Goal: Task Accomplishment & Management: Manage account settings

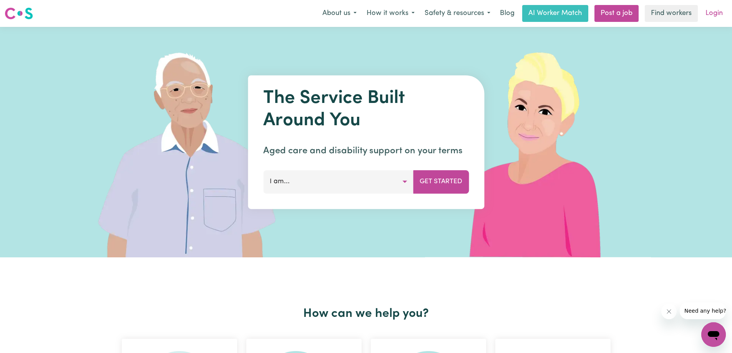
click at [713, 14] on link "Login" at bounding box center [714, 13] width 27 height 17
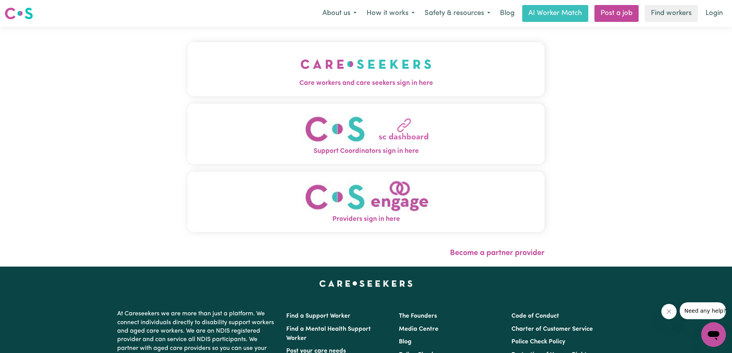
click at [379, 80] on span "Care workers and care seekers sign in here" at bounding box center [365, 83] width 357 height 10
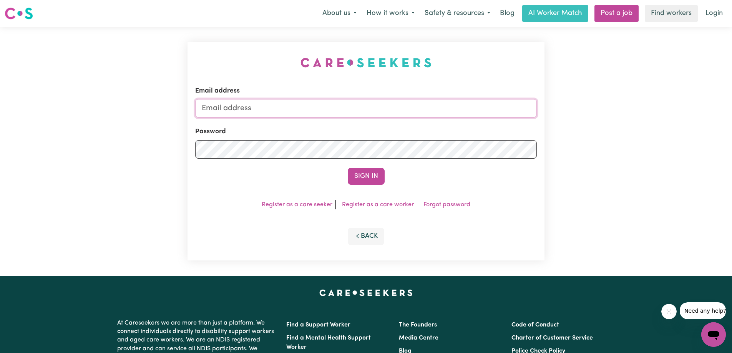
type input "[EMAIL_ADDRESS][DOMAIN_NAME]"
click at [369, 173] on button "Sign In" at bounding box center [366, 176] width 37 height 17
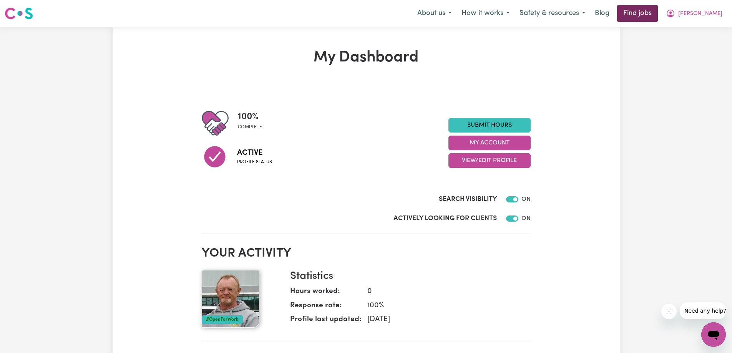
click at [657, 13] on link "Find jobs" at bounding box center [637, 13] width 41 height 17
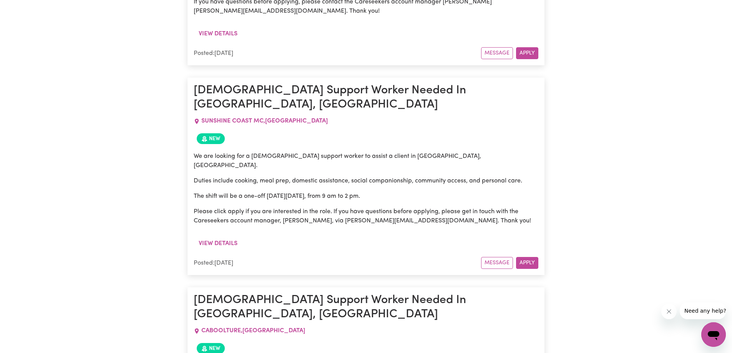
scroll to position [2965, 0]
